Goal: Information Seeking & Learning: Learn about a topic

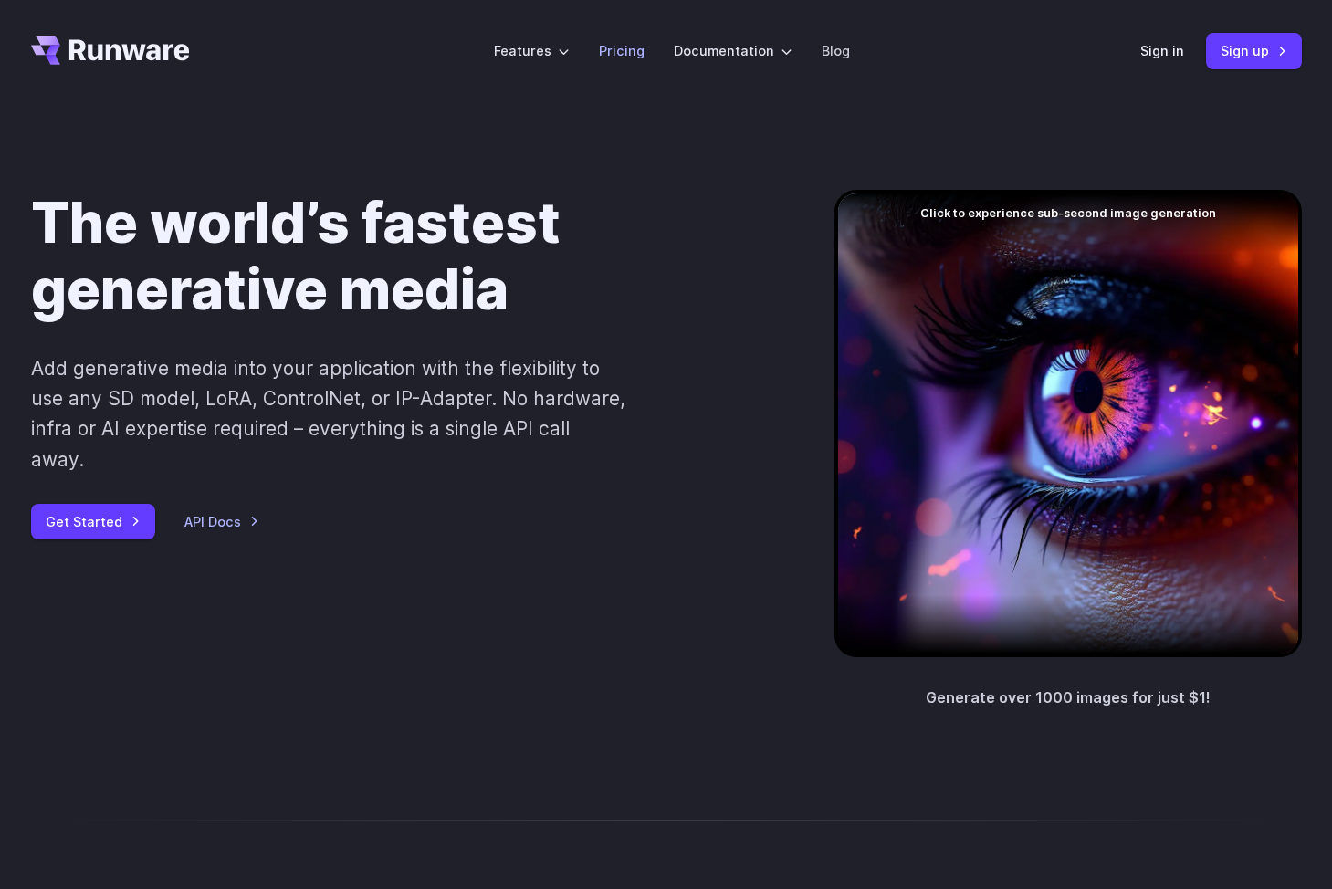
click at [618, 44] on link "Pricing" at bounding box center [622, 50] width 46 height 21
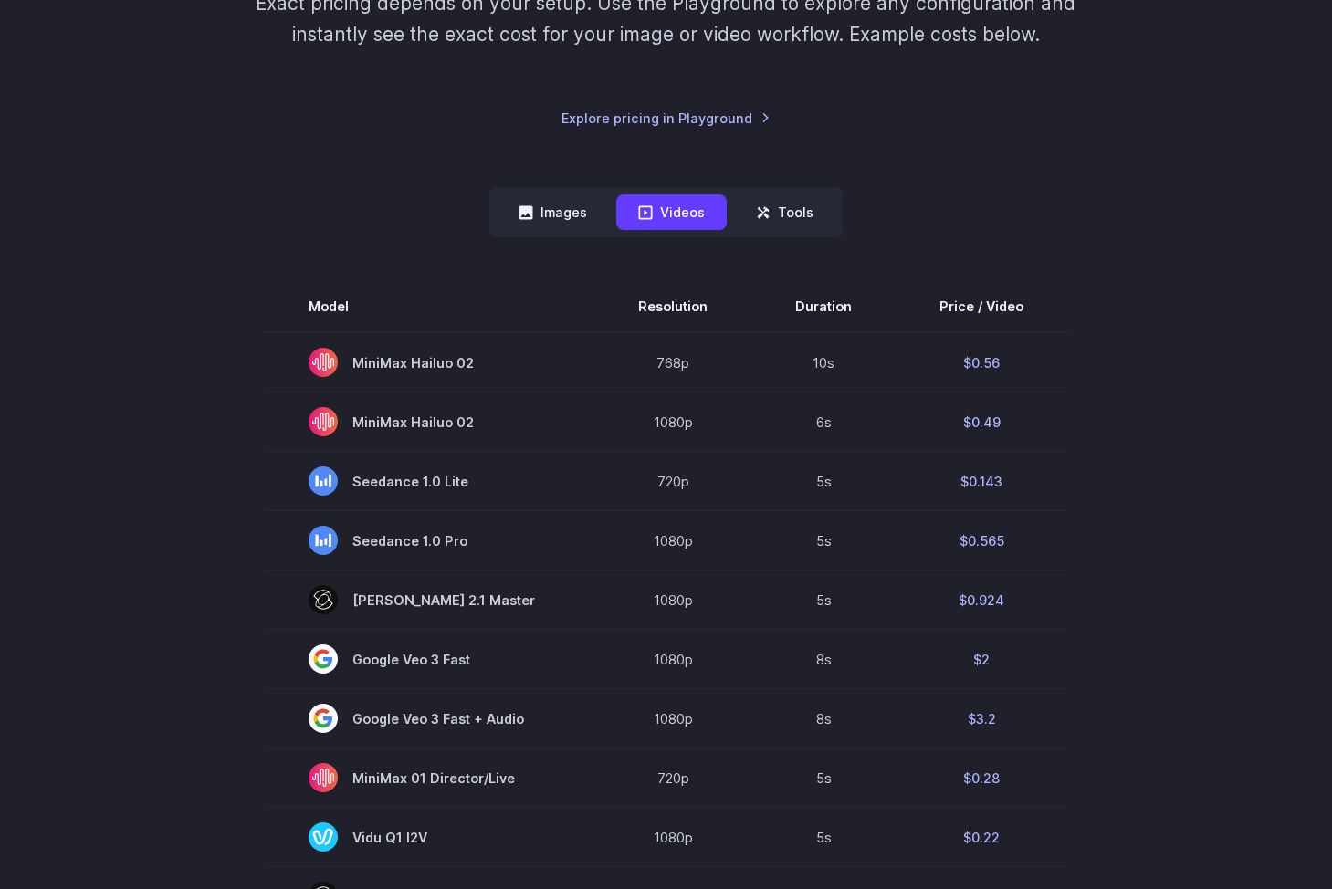
scroll to position [328, 0]
click at [565, 213] on button "Images" at bounding box center [553, 212] width 112 height 36
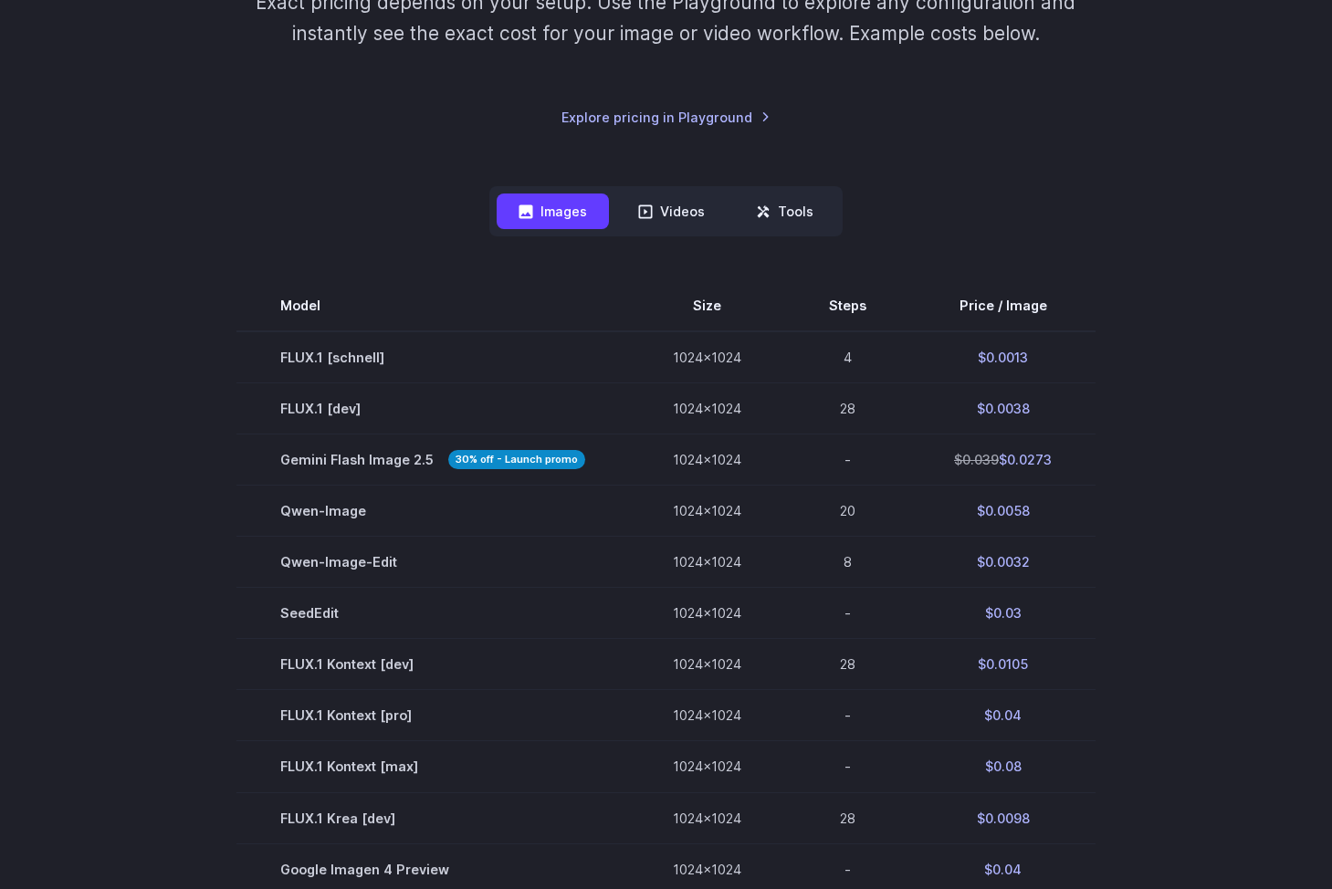
click at [258, 277] on div "Model Size Steps Price / Image FLUX.1 [schnell] 1024x1024 4 $0.0013 FLUX.1 [dev…" at bounding box center [666, 771] width 1271 height 1068
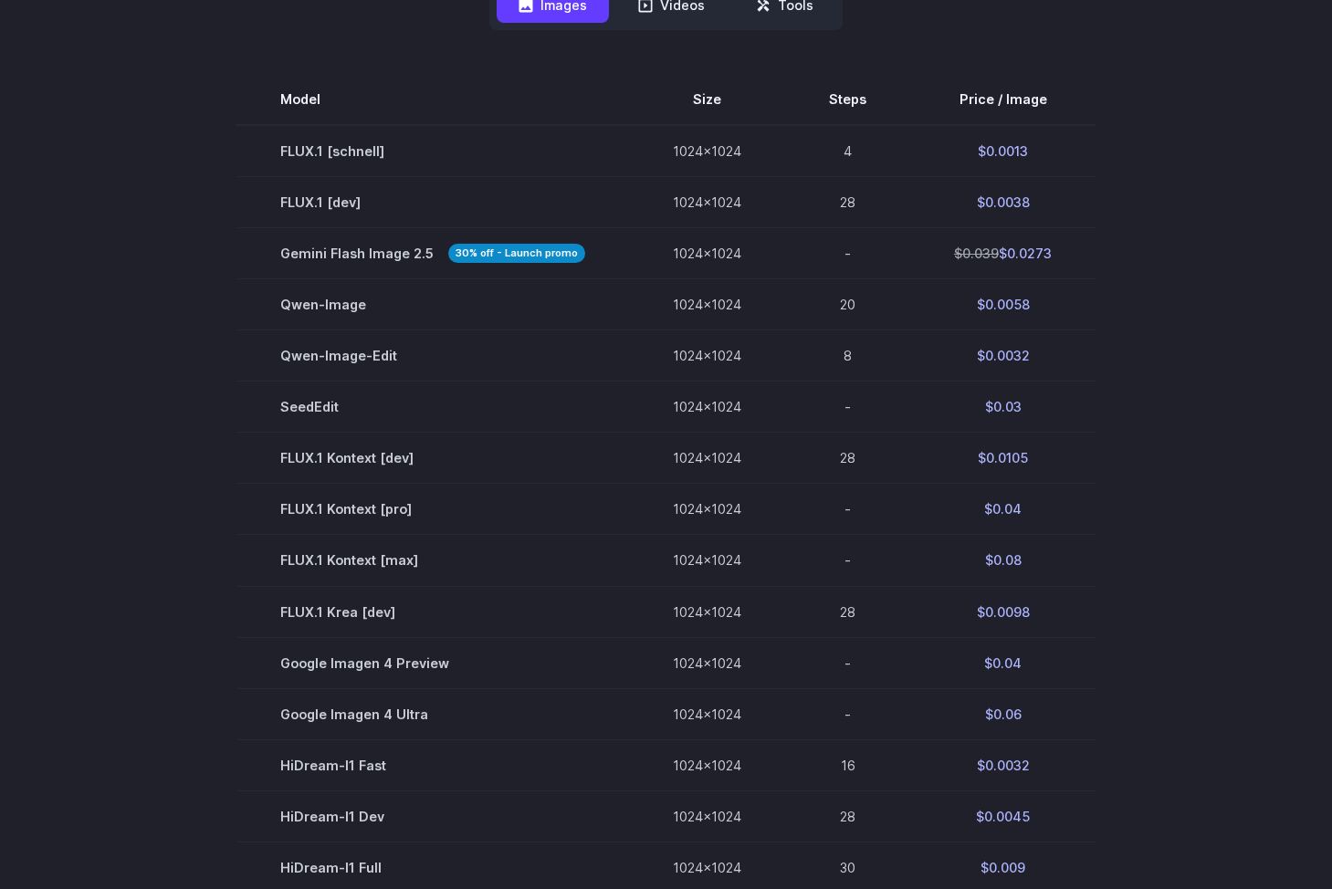
scroll to position [0, 0]
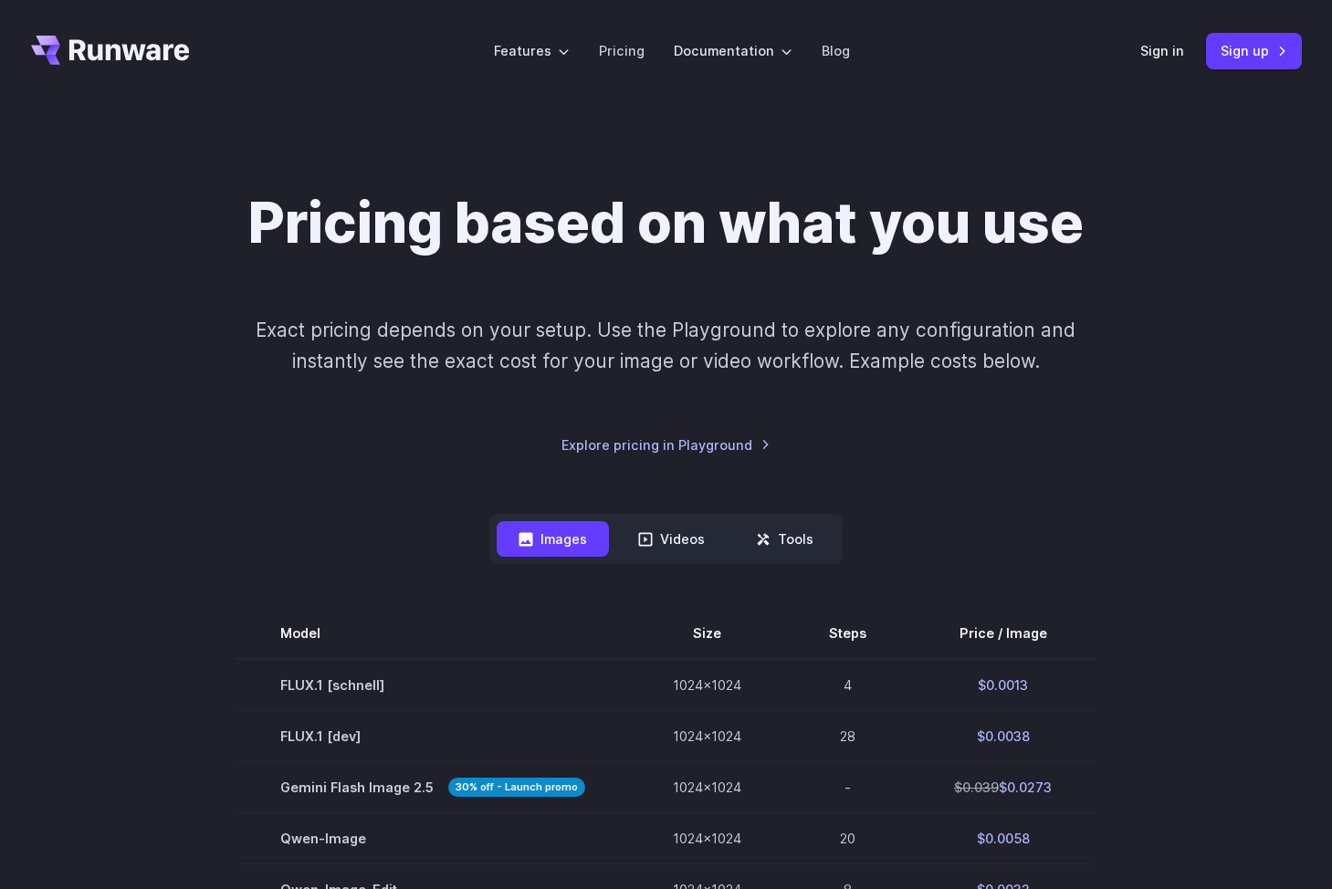
click at [145, 306] on div "Pricing based on what you use Exact pricing depends on your setup. Use the Play…" at bounding box center [666, 323] width 1271 height 266
